Goal: Task Accomplishment & Management: Complete application form

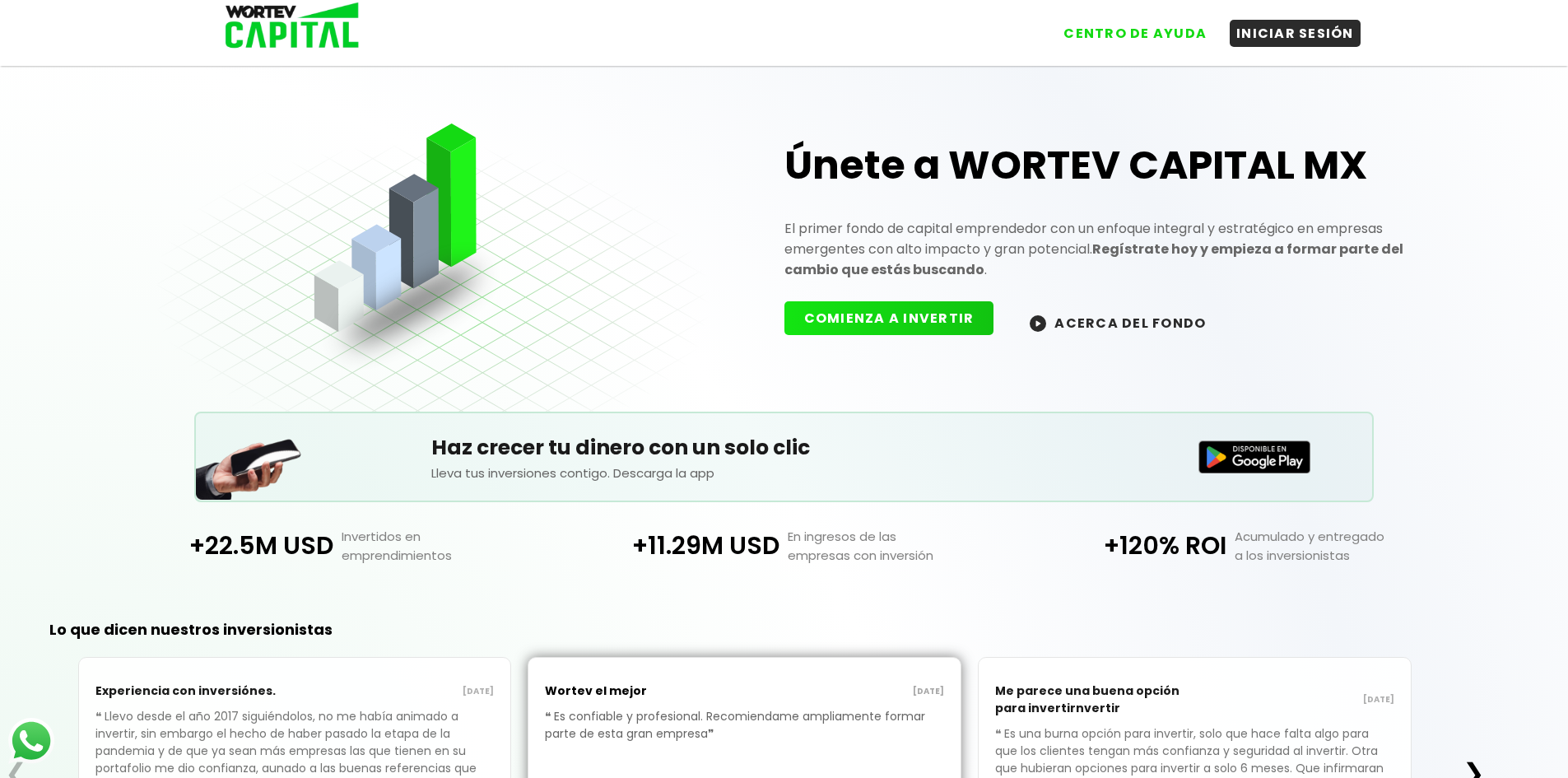
click at [846, 328] on button "COMIENZA A INVERTIR" at bounding box center [889, 318] width 209 height 34
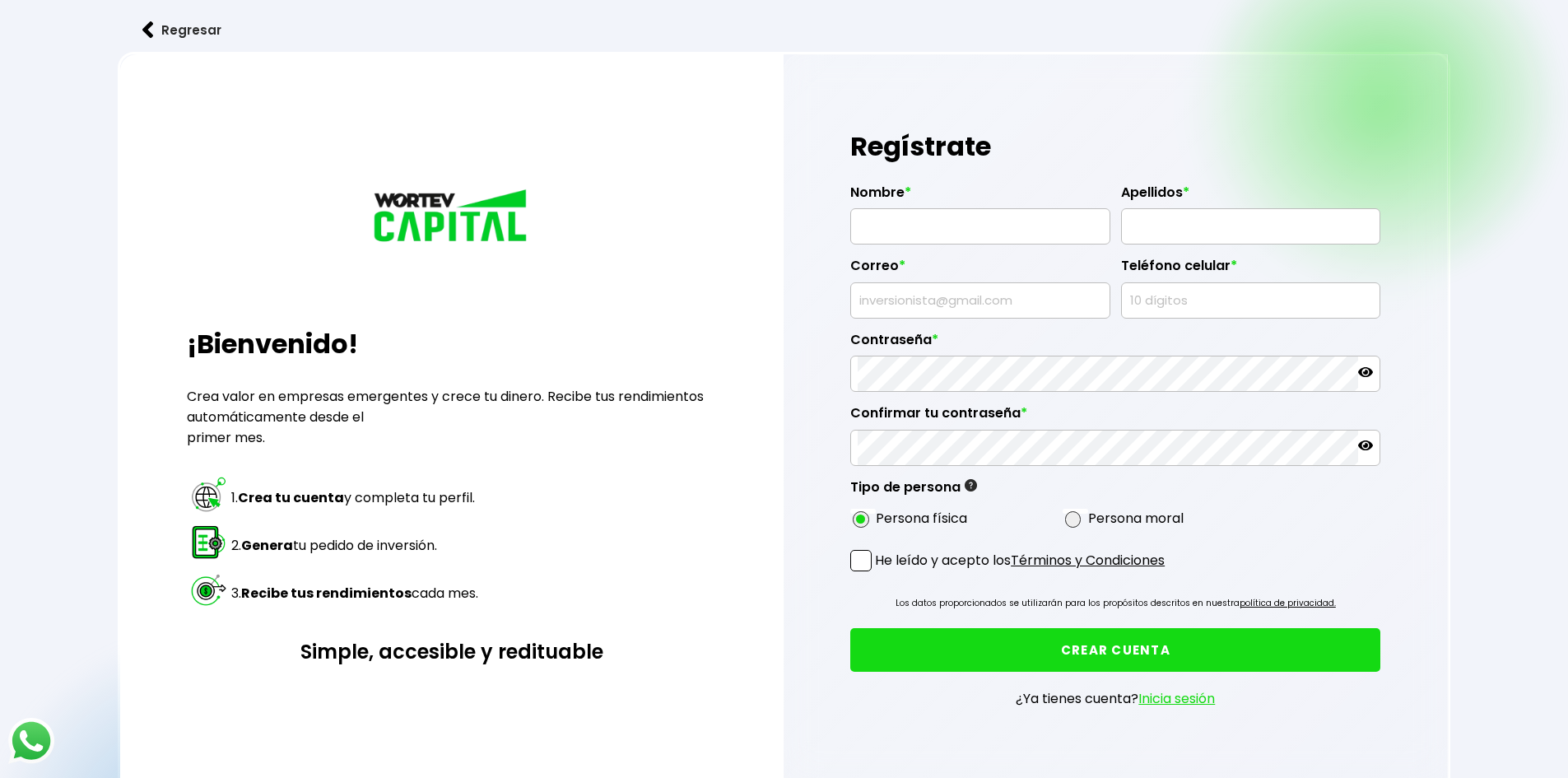
click at [889, 219] on input "text" at bounding box center [980, 226] width 245 height 35
drag, startPoint x: 906, startPoint y: 224, endPoint x: 977, endPoint y: 234, distance: 71.7
click at [977, 234] on input "[PERSON_NAME]" at bounding box center [980, 226] width 245 height 35
type input "OSCAR"
click at [1145, 235] on input "text" at bounding box center [1251, 226] width 245 height 35
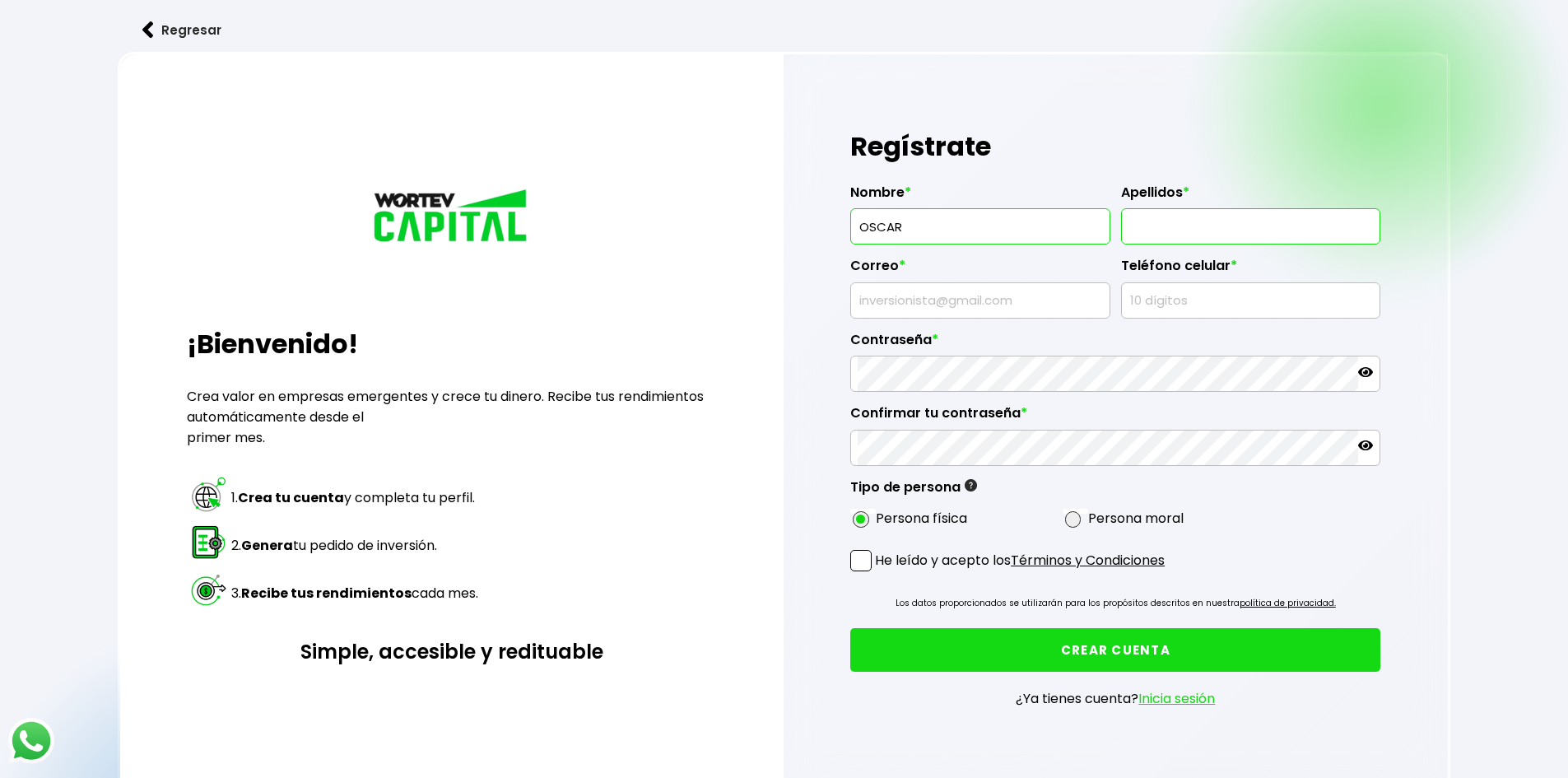
type input "[PERSON_NAME]"
click at [897, 303] on input "text" at bounding box center [980, 301] width 245 height 35
type input "[EMAIL_ADDRESS][DOMAIN_NAME]"
click at [1185, 301] on input "2221209" at bounding box center [1251, 301] width 245 height 35
type input "2221209667"
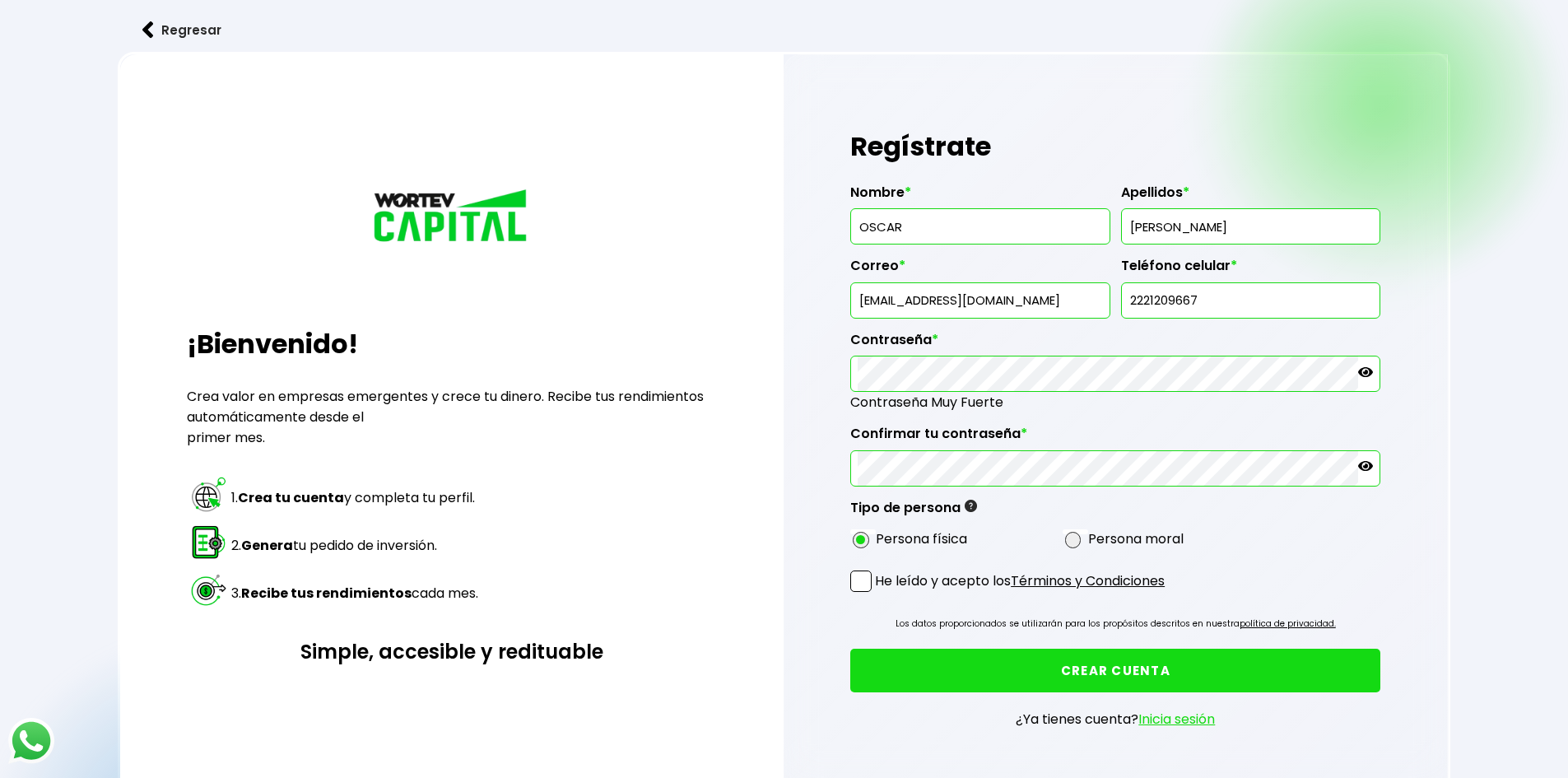
click at [861, 584] on span at bounding box center [861, 581] width 22 height 22
click at [878, 594] on input "He leído y acepto los Términos y Condiciones" at bounding box center [878, 594] width 0 height 0
click at [1134, 677] on button "CREAR CUENTA" at bounding box center [1114, 670] width 530 height 43
